Goal: Task Accomplishment & Management: Use online tool/utility

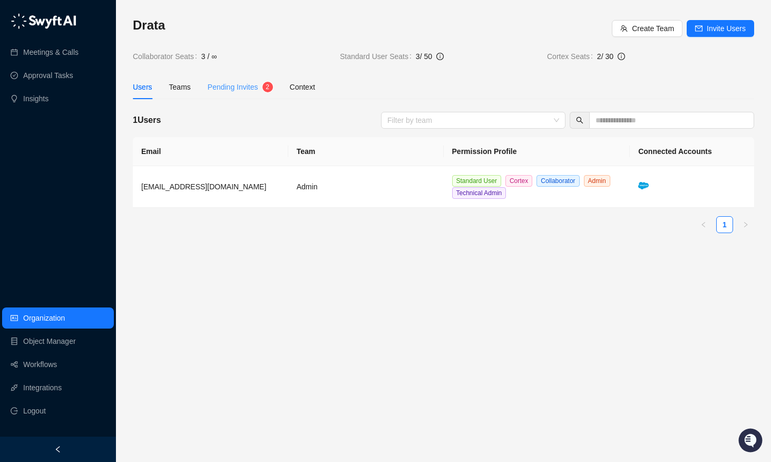
click at [227, 76] on div "Pending Invites 2" at bounding box center [240, 87] width 65 height 24
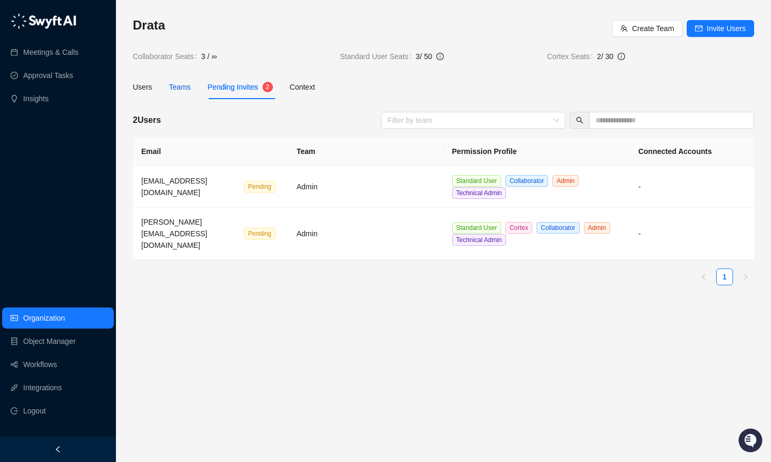
click at [177, 85] on div "Teams" at bounding box center [180, 87] width 22 height 12
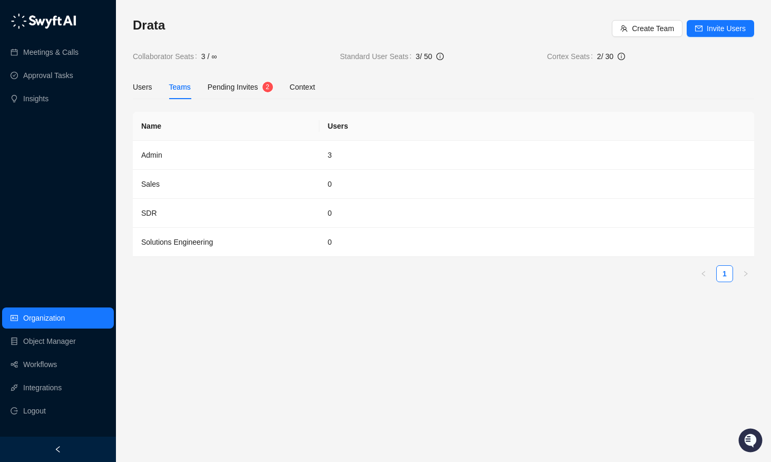
click at [154, 91] on div "Users Teams Pending Invites 2 Context" at bounding box center [224, 87] width 182 height 24
click at [139, 91] on div "Users" at bounding box center [143, 87] width 20 height 12
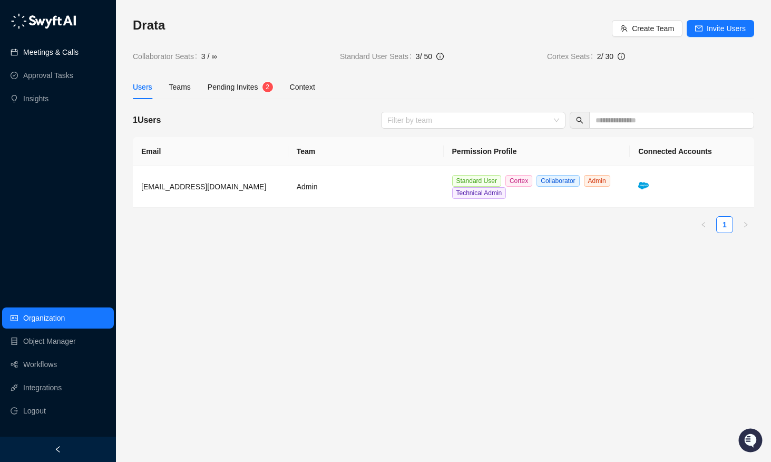
click at [23, 56] on link "Meetings & Calls" at bounding box center [50, 52] width 55 height 21
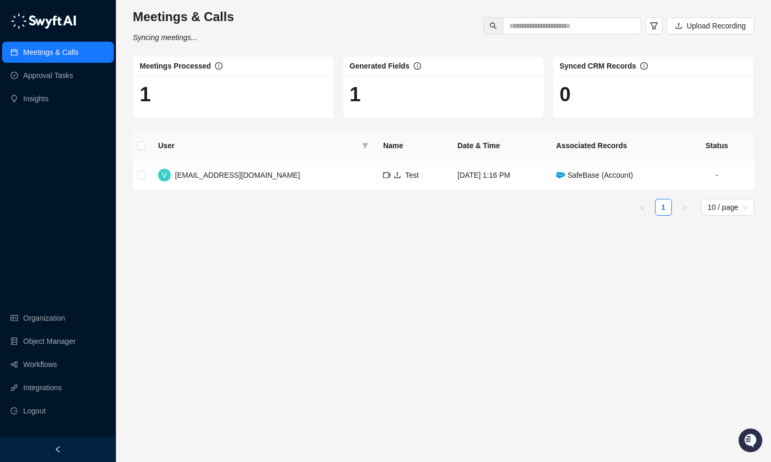
click at [422, 97] on h1 "1" at bounding box center [444, 94] width 188 height 24
click at [375, 183] on td "Test" at bounding box center [412, 175] width 74 height 30
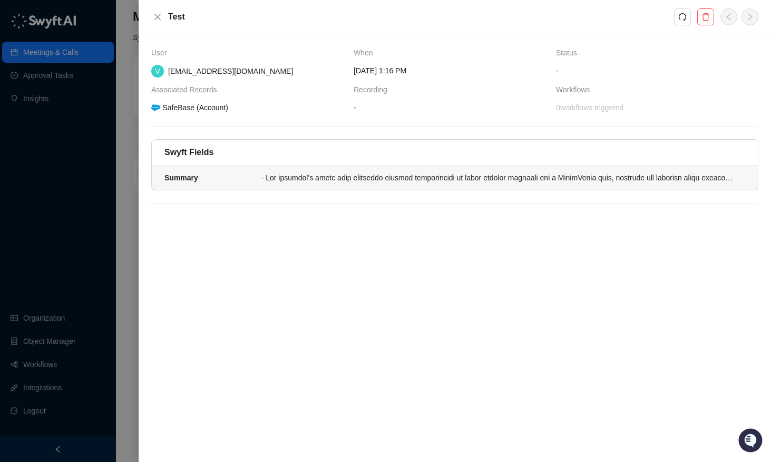
click at [482, 183] on li "Summary" at bounding box center [455, 178] width 606 height 24
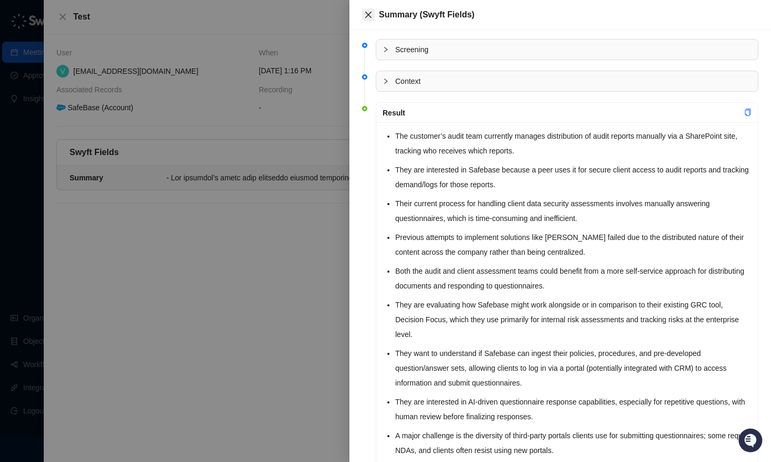
click at [370, 11] on icon "close" at bounding box center [368, 15] width 8 height 8
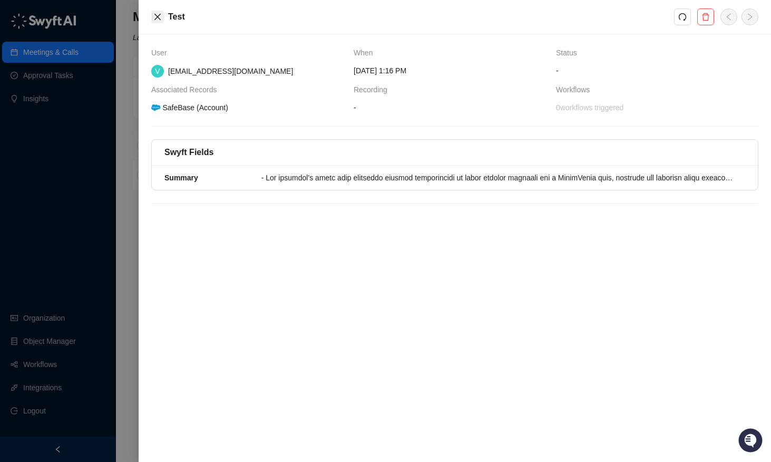
click at [151, 15] on button "Close" at bounding box center [157, 17] width 13 height 13
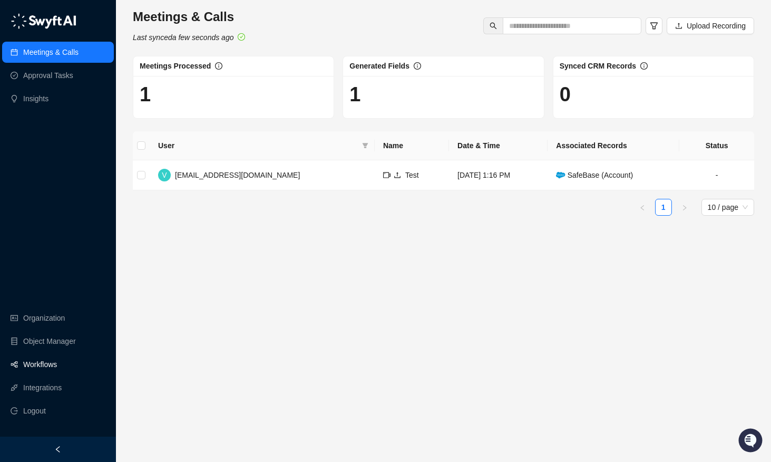
click at [44, 365] on link "Workflows" at bounding box center [40, 364] width 34 height 21
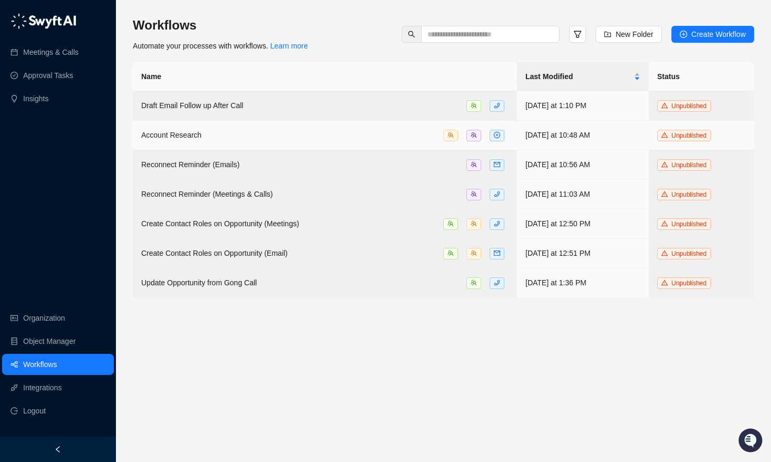
click at [209, 135] on div "Account Research" at bounding box center [324, 135] width 367 height 12
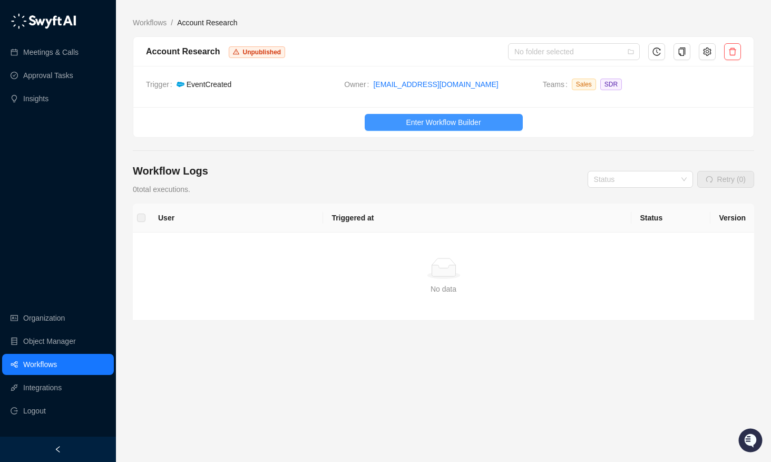
click at [439, 129] on button "Enter Workflow Builder" at bounding box center [444, 122] width 158 height 17
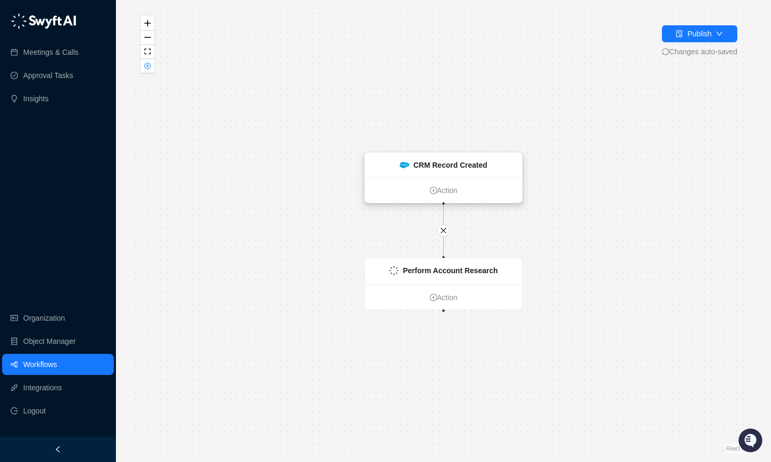
click at [418, 169] on strong "CRM Record Created" at bounding box center [450, 165] width 74 height 8
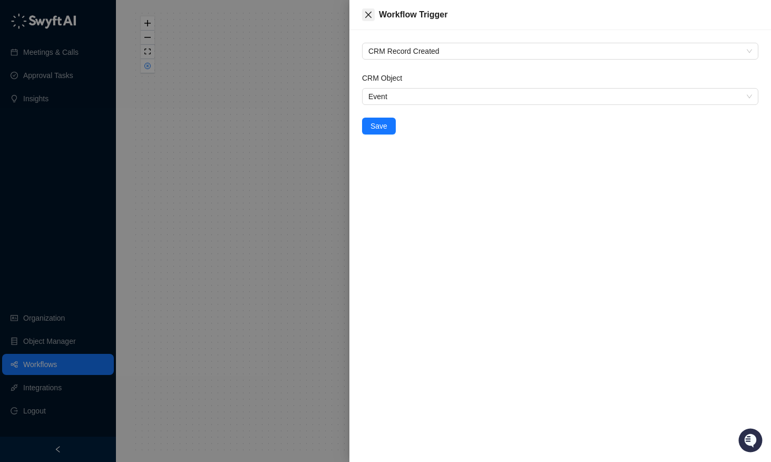
click at [366, 14] on icon "close" at bounding box center [368, 15] width 8 height 8
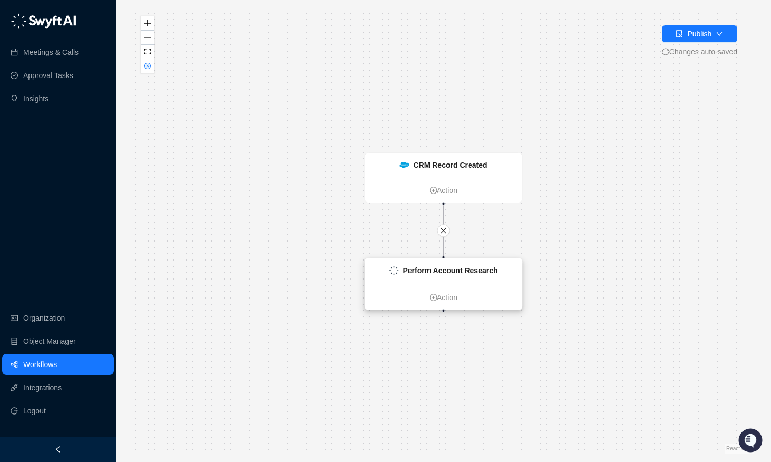
click at [411, 268] on strong "Perform Account Research" at bounding box center [450, 270] width 95 height 8
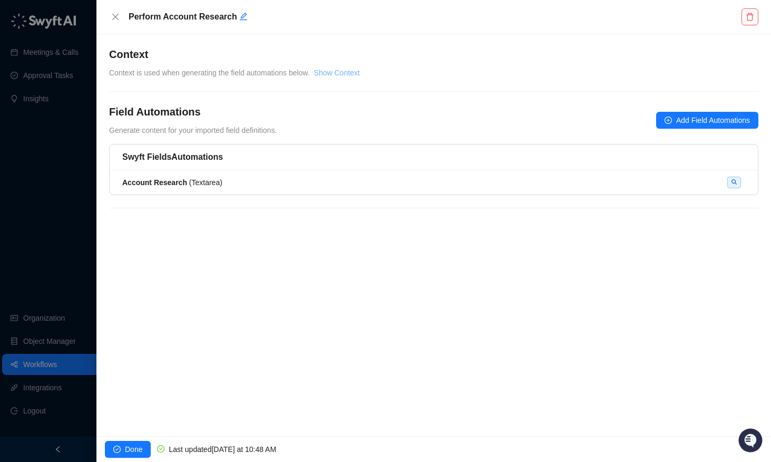
click at [337, 69] on link "Show Context" at bounding box center [337, 73] width 46 height 8
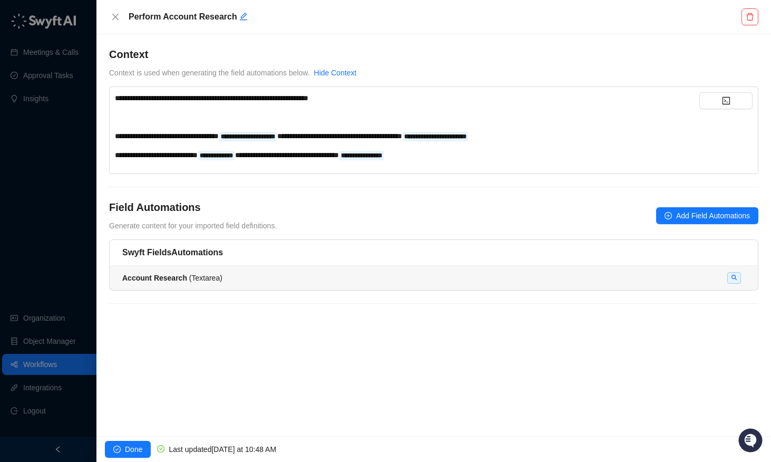
click at [338, 277] on div "Account Research ( Textarea )" at bounding box center [433, 278] width 623 height 12
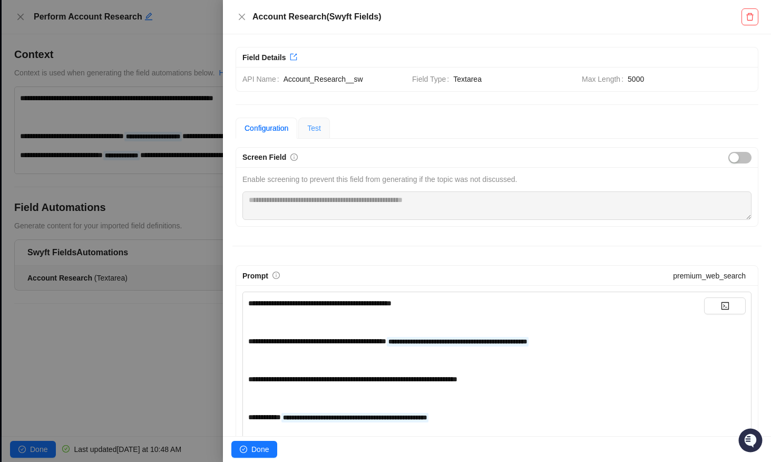
click at [314, 121] on div "Test" at bounding box center [314, 128] width 32 height 21
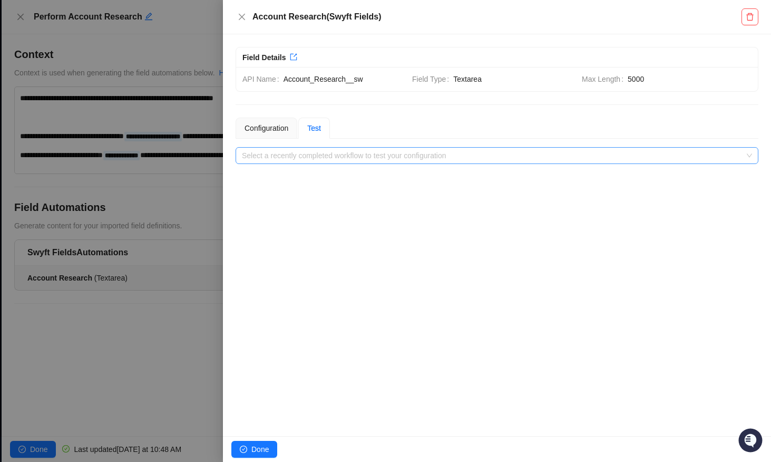
click at [328, 161] on input "search" at bounding box center [494, 156] width 504 height 16
click at [380, 106] on div "**********" at bounding box center [497, 235] width 548 height 402
click at [268, 134] on div "Configuration" at bounding box center [267, 128] width 62 height 21
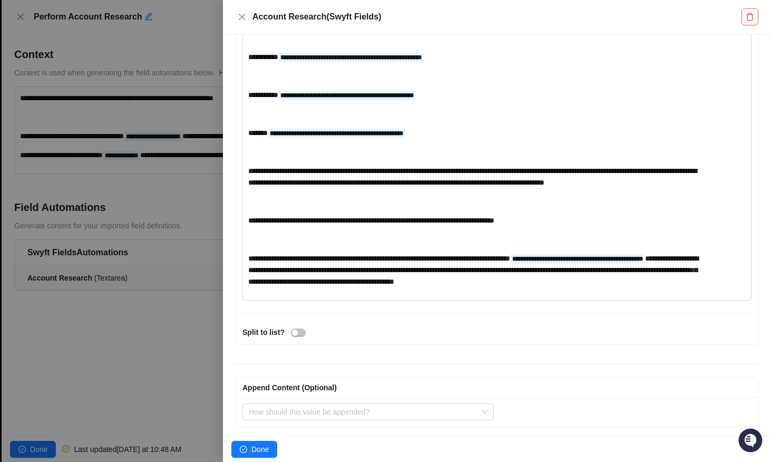
scroll to position [425, 0]
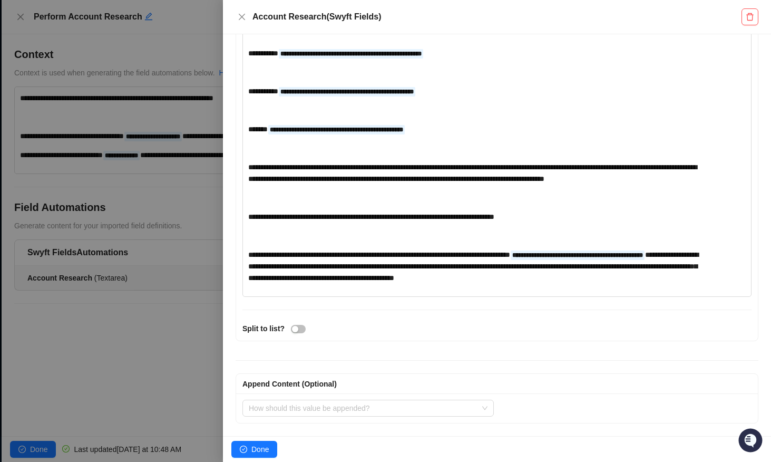
click at [179, 40] on div at bounding box center [385, 231] width 771 height 462
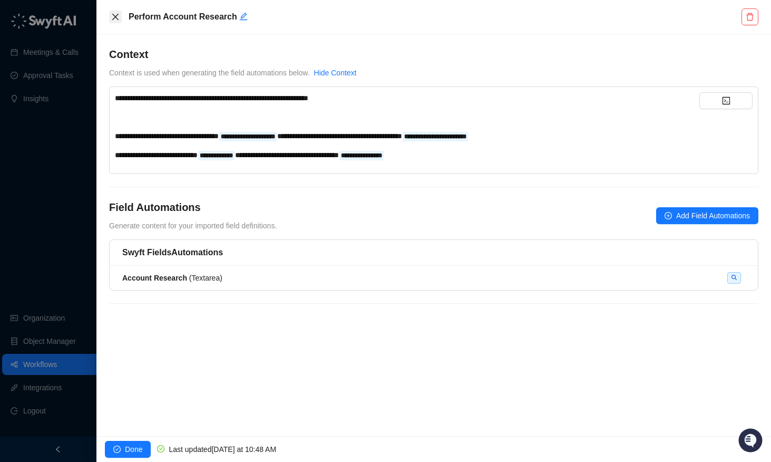
click at [117, 13] on icon "close" at bounding box center [115, 17] width 8 height 8
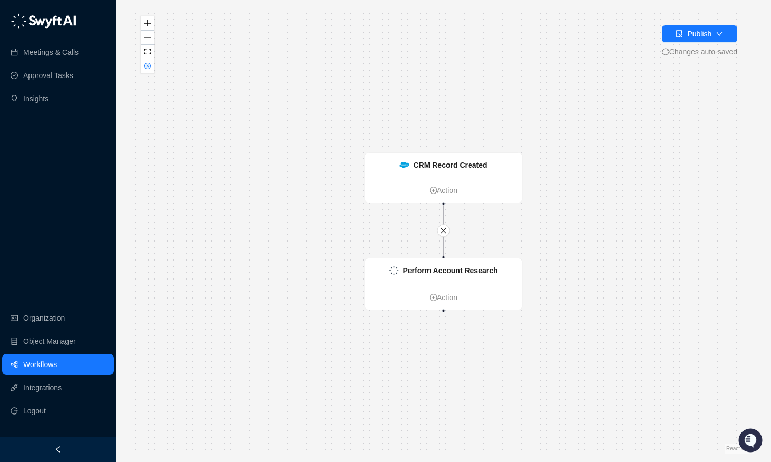
click at [36, 357] on link "Workflows" at bounding box center [40, 364] width 34 height 21
